Goal: Navigation & Orientation: Go to known website

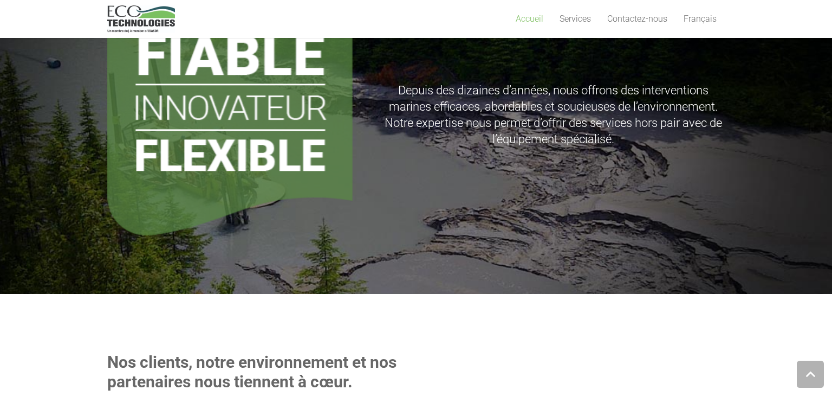
scroll to position [904, 0]
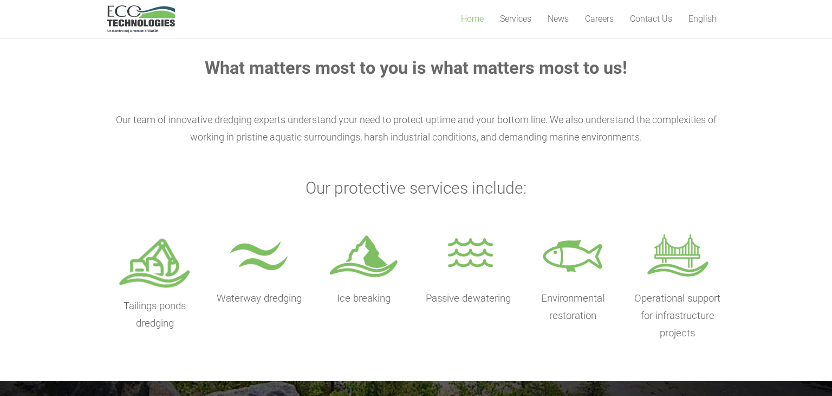
scroll to position [424, 0]
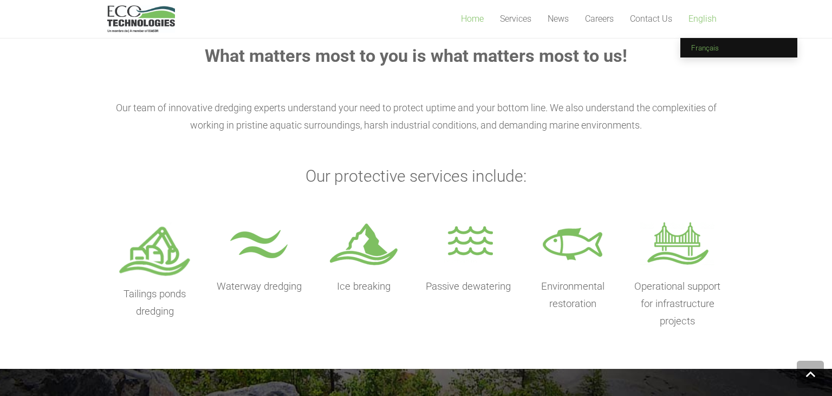
click at [704, 47] on span "Français" at bounding box center [705, 47] width 28 height 9
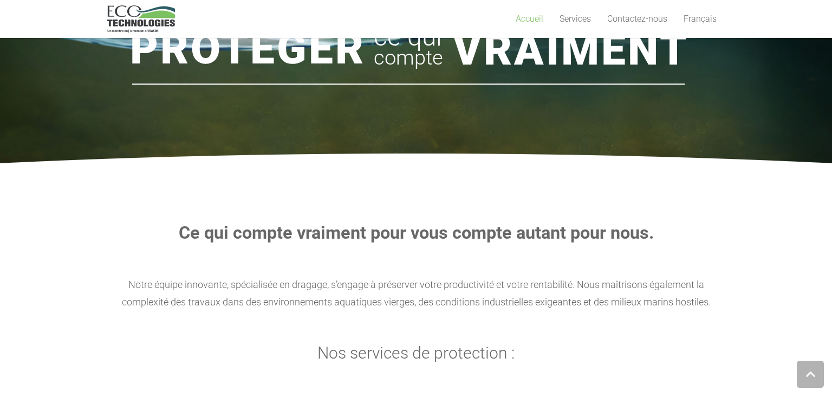
scroll to position [30, 0]
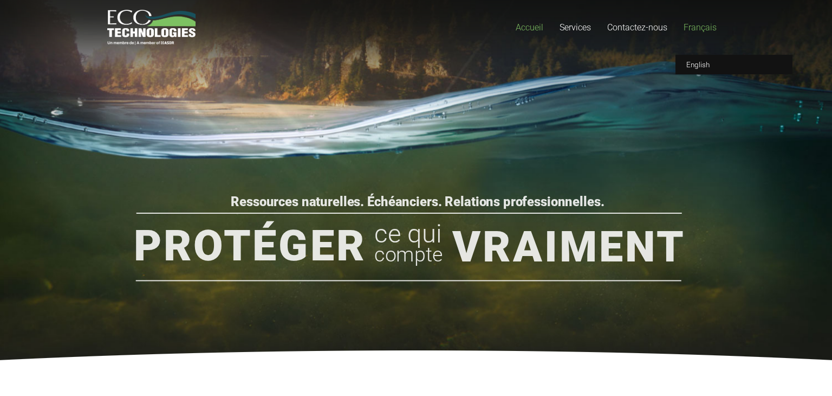
click at [693, 31] on span "Français" at bounding box center [700, 27] width 33 height 10
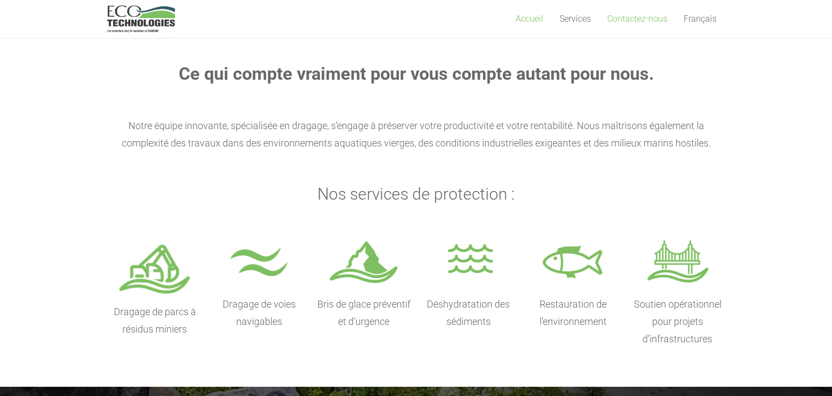
scroll to position [133, 0]
